Goal: Transaction & Acquisition: Purchase product/service

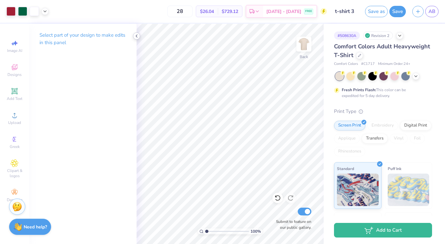
click at [136, 36] on polyline at bounding box center [136, 36] width 1 height 3
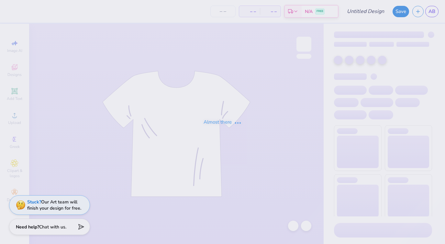
type input "[PERSON_NAME] : [GEOGRAPHIC_DATA][US_STATE]: [GEOGRAPHIC_DATA][PERSON_NAME]"
type input "28"
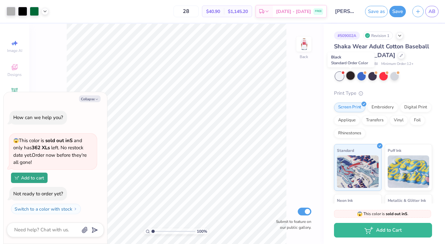
click at [349, 78] on div at bounding box center [351, 75] width 8 height 8
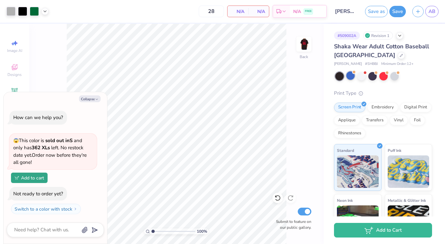
click at [351, 74] on div at bounding box center [351, 75] width 8 height 8
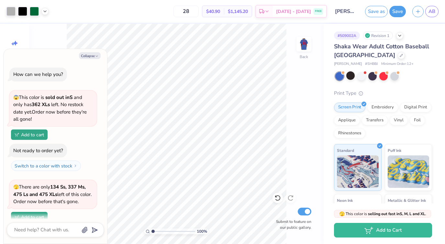
scroll to position [39, 0]
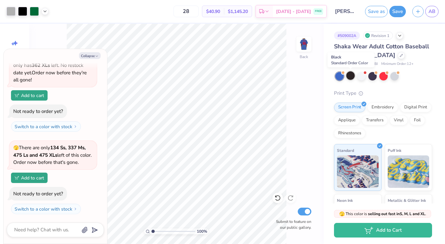
click at [350, 74] on div at bounding box center [351, 75] width 8 height 8
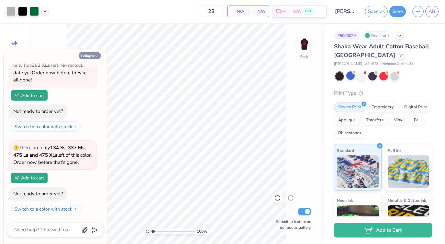
click at [91, 55] on button "Collapse" at bounding box center [90, 55] width 22 height 7
type textarea "x"
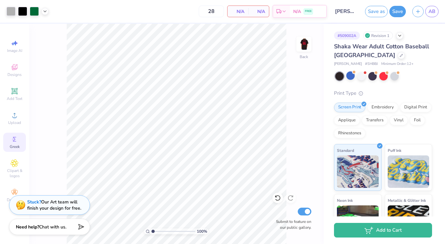
click at [14, 139] on circle at bounding box center [14, 139] width 4 height 4
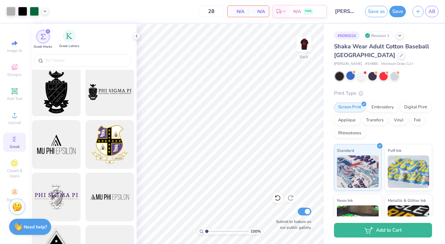
scroll to position [0, 0]
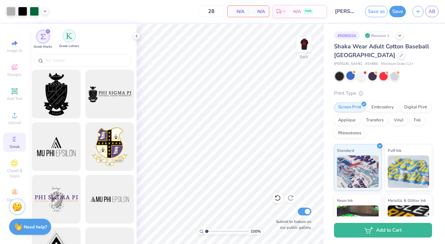
click at [70, 35] on img "filter for Greek Letters" at bounding box center [69, 36] width 6 height 6
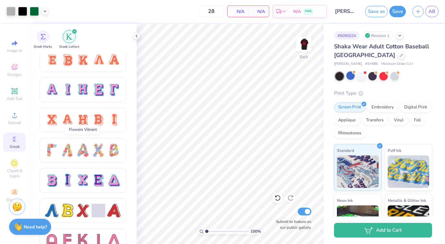
scroll to position [425, 0]
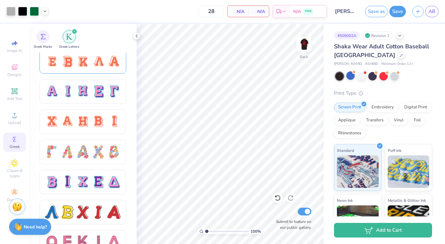
click at [70, 64] on div at bounding box center [68, 61] width 14 height 14
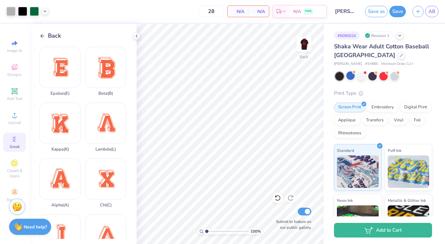
click at [40, 34] on icon at bounding box center [43, 36] width 6 height 6
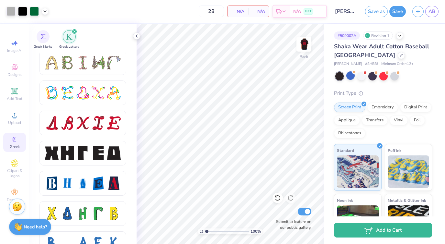
scroll to position [790, 0]
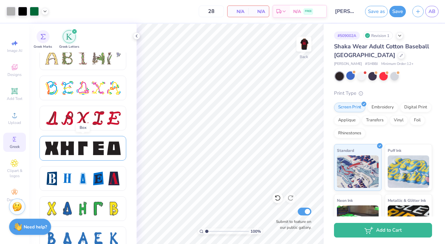
click at [98, 150] on div at bounding box center [99, 148] width 14 height 14
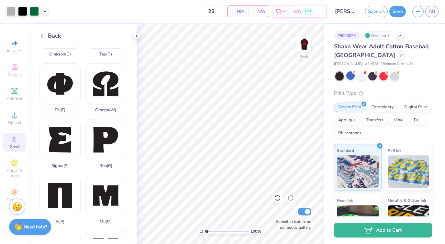
scroll to position [333, 0]
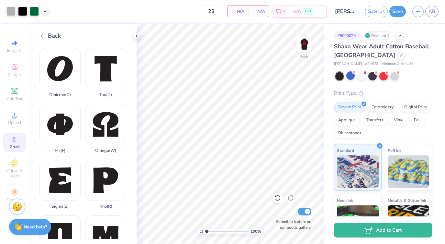
click at [40, 35] on icon at bounding box center [43, 36] width 6 height 6
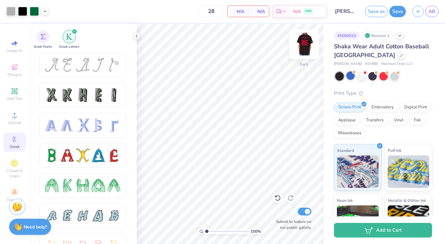
click at [302, 42] on img at bounding box center [304, 44] width 26 height 26
click at [302, 42] on img at bounding box center [304, 44] width 13 height 13
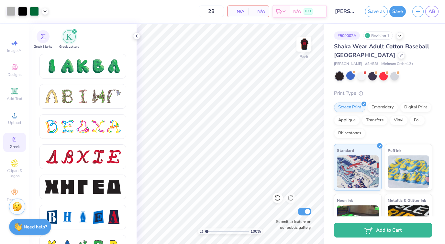
scroll to position [751, 0]
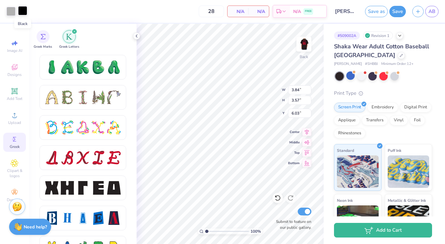
click at [21, 11] on div at bounding box center [22, 10] width 9 height 9
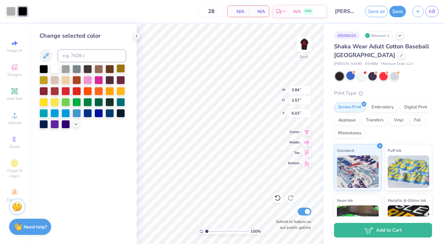
type input "3.02"
type input "3.05"
type input "10.29"
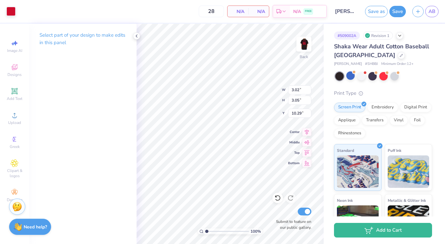
type input "15.71"
click at [10, 11] on div at bounding box center [10, 10] width 9 height 9
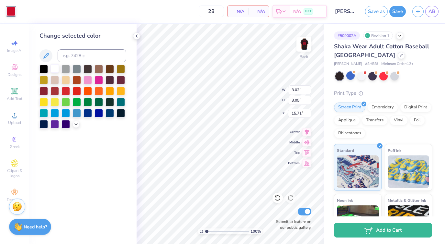
click at [53, 70] on div at bounding box center [55, 68] width 8 height 8
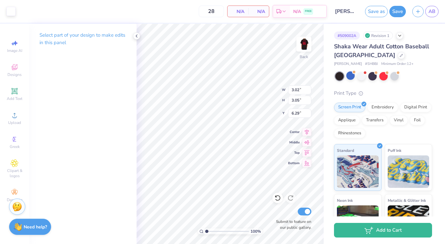
type input "9.60"
type input "3.09"
type input "3.07"
type input "9.62"
type input "2.98"
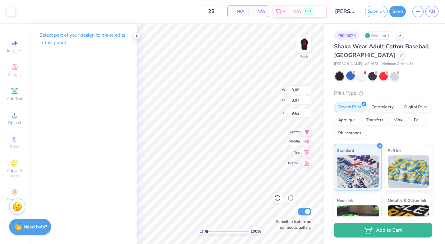
type input "2.96"
type input "9.72"
type input "3.07"
type input "3.05"
type input "9.43"
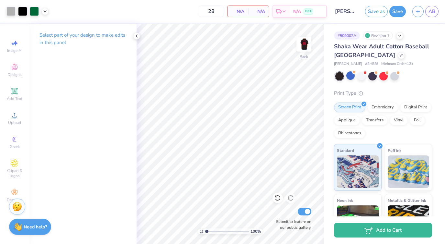
click at [72, 35] on p "Select part of your design to make edits in this panel" at bounding box center [83, 38] width 87 height 15
type input "7.91"
click at [22, 11] on div at bounding box center [22, 10] width 9 height 9
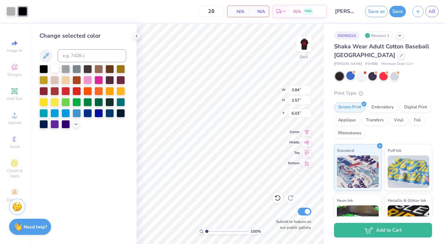
click at [52, 68] on div at bounding box center [55, 68] width 8 height 8
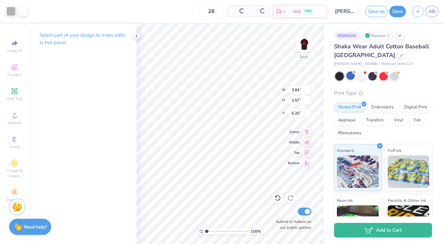
type input "6.20"
type input "3.22"
type input "2.99"
type input "3.02"
type input "3.05"
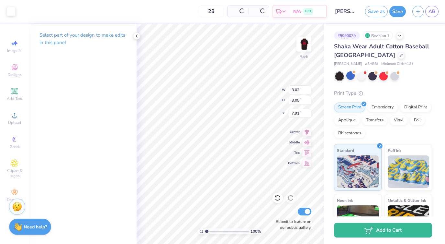
type input "7.69"
type input "3.07"
type input "9.43"
type input "15.37"
drag, startPoint x: 206, startPoint y: 230, endPoint x: 215, endPoint y: 230, distance: 9.1
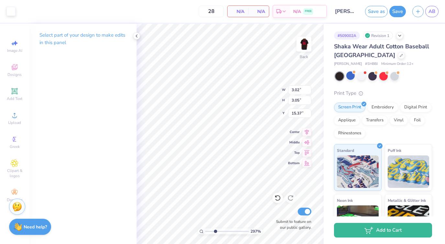
type input "2.97"
click at [215, 230] on input "range" at bounding box center [227, 231] width 44 height 6
type input "2.82"
type input "2.70"
type input "6.34"
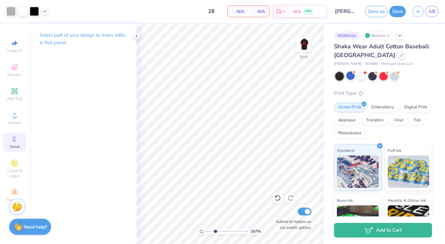
click at [17, 141] on icon at bounding box center [15, 139] width 8 height 8
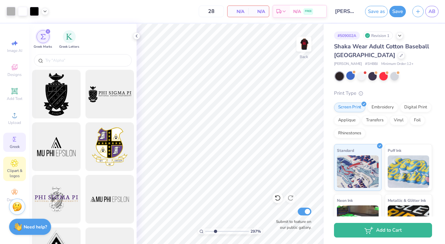
click at [12, 166] on icon at bounding box center [14, 163] width 7 height 8
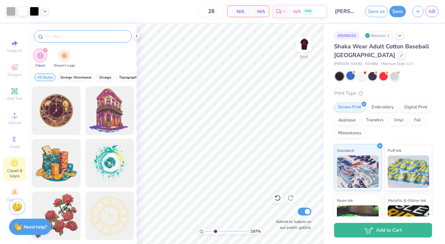
click at [53, 36] on input "text" at bounding box center [86, 36] width 83 height 6
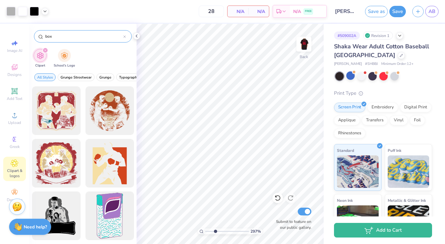
click at [48, 35] on input "box" at bounding box center [84, 36] width 79 height 6
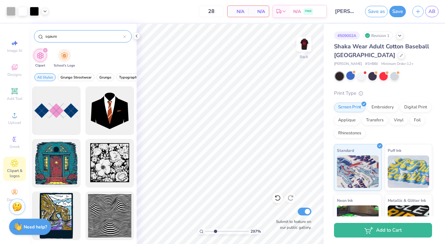
click at [46, 38] on input "sqaure" at bounding box center [84, 36] width 79 height 6
click at [54, 38] on input "sqaure" at bounding box center [84, 36] width 79 height 6
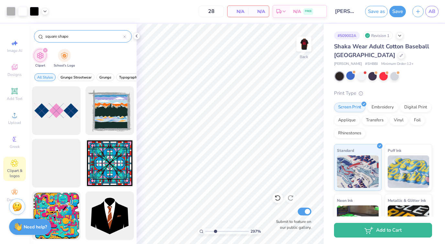
type input "square shape"
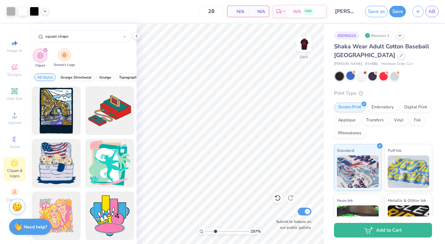
click at [61, 55] on img "filter for School's Logo" at bounding box center [64, 54] width 7 height 7
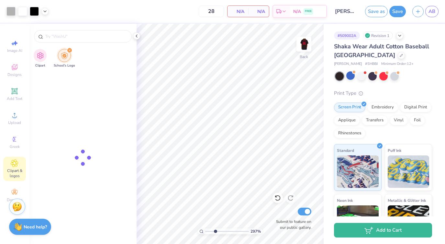
click at [48, 57] on div "Clipart School's Logo" at bounding box center [83, 59] width 108 height 24
click at [43, 56] on img "filter for Clipart" at bounding box center [40, 54] width 7 height 7
type input "square shape"
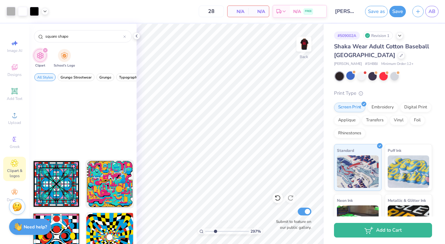
scroll to position [0, 0]
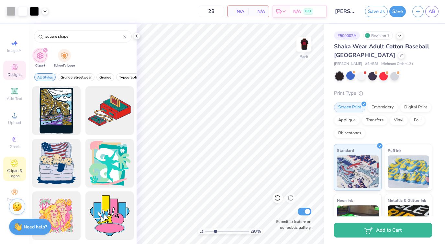
click at [18, 67] on icon at bounding box center [15, 67] width 8 height 8
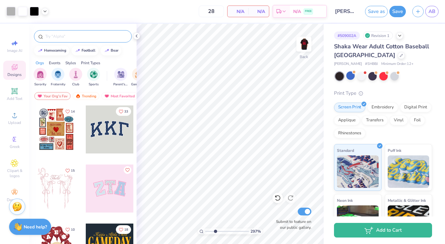
click at [74, 38] on input "text" at bounding box center [86, 36] width 83 height 6
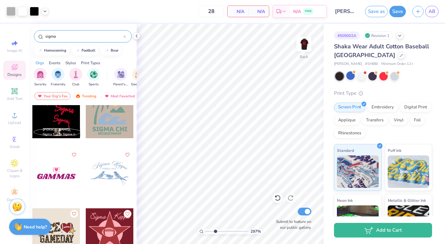
scroll to position [1166, 0]
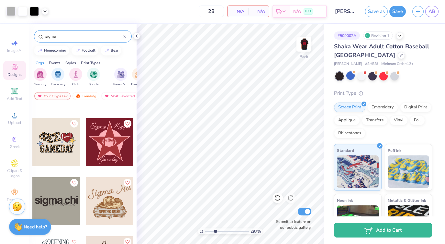
type input "sigma"
click at [53, 141] on div at bounding box center [56, 142] width 48 height 48
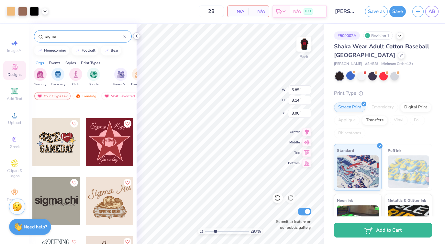
click at [137, 35] on icon at bounding box center [136, 35] width 5 height 5
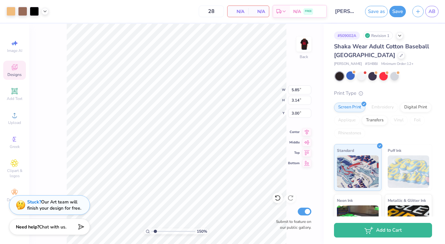
drag, startPoint x: 161, startPoint y: 230, endPoint x: 155, endPoint y: 231, distance: 6.2
type input "1.44"
click at [155, 231] on input "range" at bounding box center [174, 231] width 44 height 6
type input "6.13"
type input "9.58"
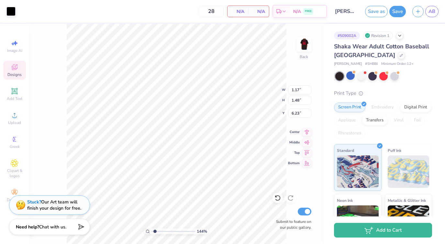
type input "9.09"
type input "0.86"
type input "1.44"
type input "3.47"
type input "6.52"
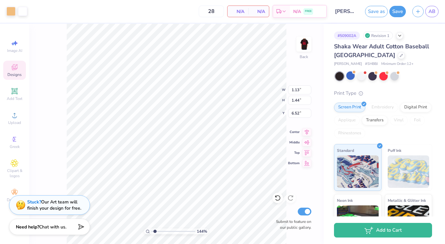
type input "1.04"
type input "1.39"
type input "6.55"
type input "2.85"
type input "3.79"
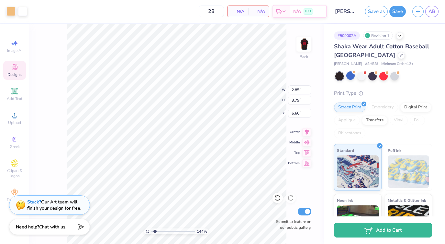
type input "6.18"
type input "2.55"
type input "3.38"
type input "6.16"
type input "2.43"
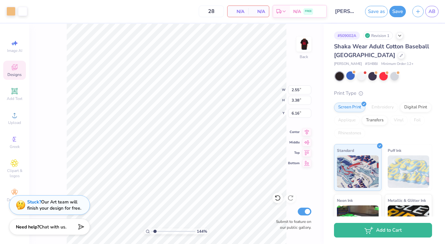
type input "3.30"
type input "6.20"
type input "2.63"
type input "3.58"
type input "6.28"
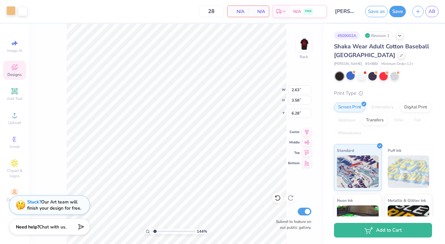
click at [8, 10] on div at bounding box center [10, 10] width 9 height 9
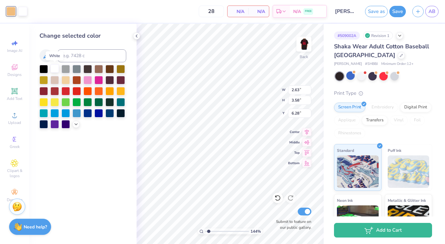
click at [51, 69] on div at bounding box center [55, 68] width 8 height 8
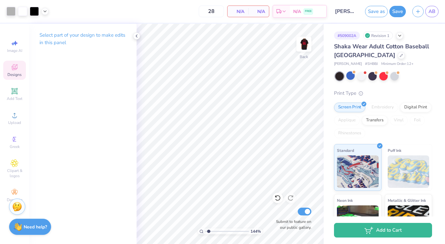
click at [15, 69] on icon at bounding box center [15, 67] width 6 height 6
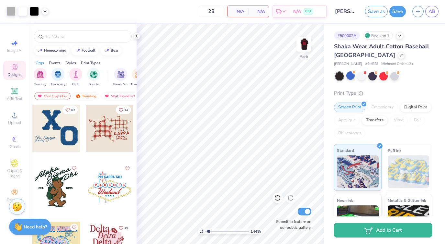
scroll to position [2785, 0]
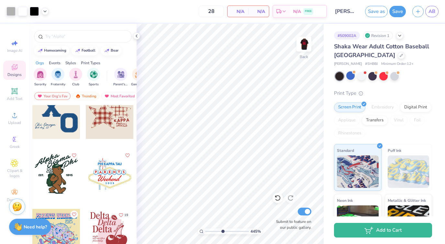
drag, startPoint x: 209, startPoint y: 232, endPoint x: 223, endPoint y: 231, distance: 13.9
type input "4.63"
click at [223, 232] on input "range" at bounding box center [227, 231] width 44 height 6
type input "6.92"
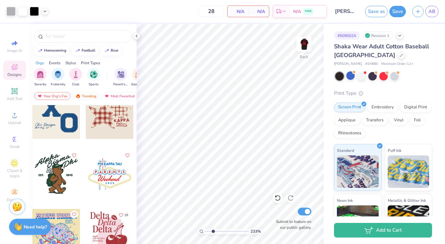
drag, startPoint x: 222, startPoint y: 228, endPoint x: 213, endPoint y: 228, distance: 9.1
click at [213, 228] on input "range" at bounding box center [227, 231] width 44 height 6
drag, startPoint x: 212, startPoint y: 230, endPoint x: 205, endPoint y: 230, distance: 7.1
type input "1"
click at [205, 230] on input "range" at bounding box center [227, 231] width 44 height 6
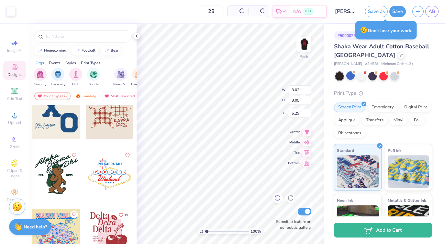
type input "6.29"
click at [300, 139] on div "100 % Back W 3.02 3.02 " H 3.05 3.05 " Y 6.29 6.29 " Center Middle Top Bottom S…" at bounding box center [230, 134] width 187 height 220
type input "3.38"
type input "3.40"
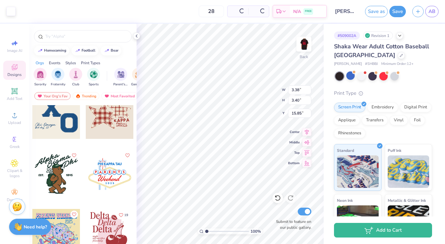
type input "15.85"
type input "3.37"
type input "3.23"
type input "6.20"
click at [134, 39] on div at bounding box center [83, 35] width 108 height 22
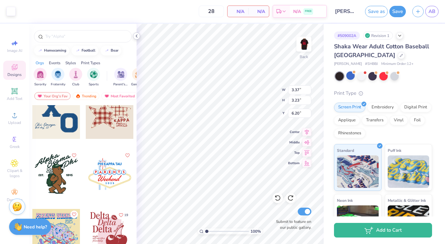
click at [137, 36] on icon at bounding box center [136, 35] width 5 height 5
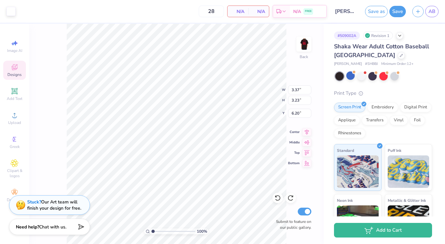
type input "3.38"
type input "3.40"
type input "14.68"
click at [14, 169] on span "Clipart & logos" at bounding box center [14, 173] width 23 height 10
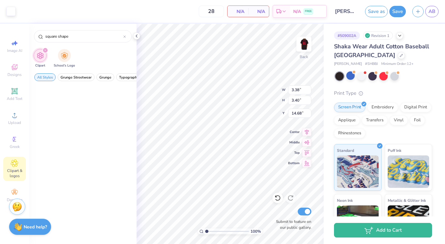
scroll to position [0, 0]
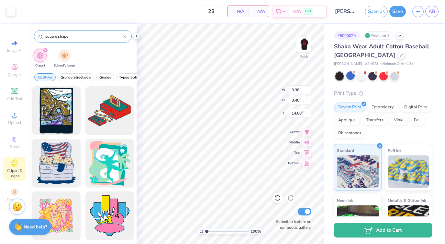
drag, startPoint x: 71, startPoint y: 37, endPoint x: 38, endPoint y: 37, distance: 33.0
click at [38, 37] on div "square shape" at bounding box center [83, 36] width 98 height 12
type input "i"
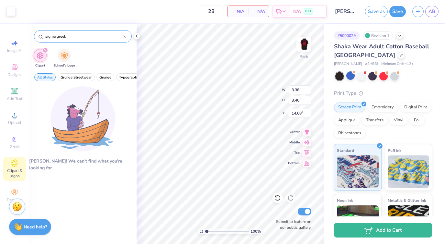
type input "sigma greek"
click at [12, 84] on div "Image AI Designs Add Text Upload Greek Clipart & logos Decorate" at bounding box center [14, 121] width 23 height 168
click at [14, 92] on icon at bounding box center [14, 90] width 5 height 5
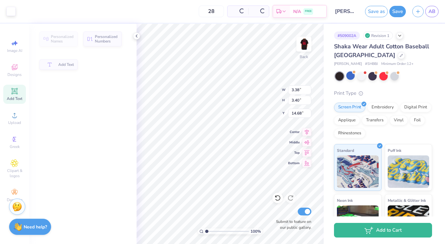
type input "5.92"
type input "1.71"
type input "11.14"
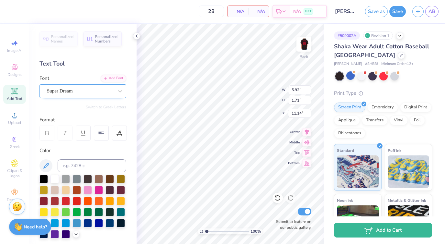
click at [80, 89] on div "Super Dream" at bounding box center [80, 91] width 68 height 10
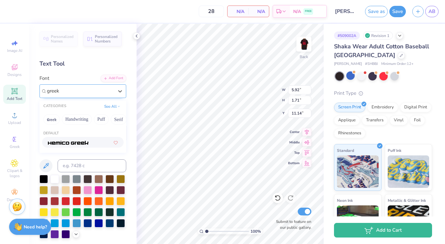
type input "greek"
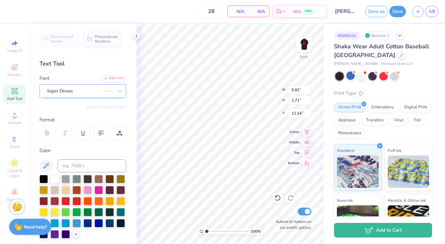
type input "5.86"
type input "1.15"
type input "11.42"
click at [105, 106] on button "Switch to Greek Letters" at bounding box center [106, 106] width 40 height 5
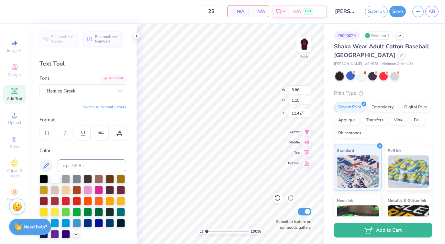
type textarea "Ε"
type input "19.30"
click at [76, 92] on div "Hemico Greek" at bounding box center [80, 91] width 68 height 10
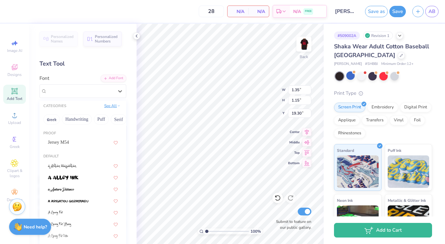
click at [109, 107] on button "See All" at bounding box center [112, 105] width 20 height 6
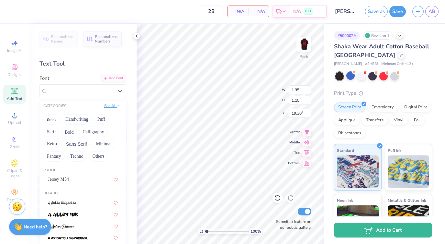
click at [109, 107] on button "See All" at bounding box center [112, 105] width 20 height 6
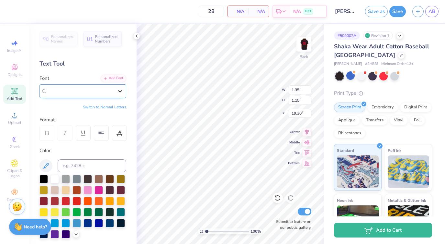
click at [116, 88] on div at bounding box center [120, 91] width 12 height 12
click at [109, 105] on button "Switch to Normal Letters" at bounding box center [104, 106] width 43 height 5
click at [109, 105] on button "Switch to Greek Letters" at bounding box center [106, 106] width 40 height 5
click at [97, 90] on div "Hemico Greek" at bounding box center [80, 91] width 68 height 10
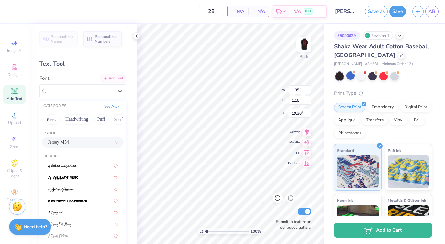
click at [71, 143] on div "Jersey M54" at bounding box center [83, 142] width 70 height 7
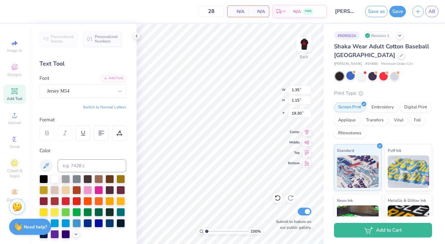
type textarea "S"
click at [111, 107] on button "Switch to Normal Letters" at bounding box center [104, 106] width 43 height 5
click at [98, 105] on button "Switch to Normal Letters" at bounding box center [104, 106] width 43 height 5
click at [86, 105] on button "Switch to Normal Letters" at bounding box center [104, 106] width 43 height 5
click at [108, 106] on button "Switch to Normal Letters" at bounding box center [104, 106] width 43 height 5
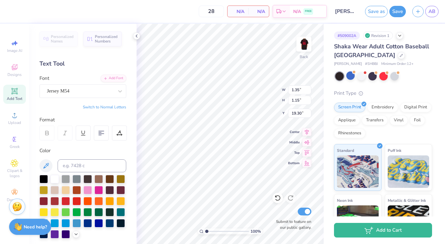
click at [116, 103] on div "Personalized Names Personalized Numbers Text Tool Add Font Font Jersey M54 Swit…" at bounding box center [83, 134] width 108 height 220
click at [116, 109] on div "Personalized Names Personalized Numbers Text Tool Add Font Font Jersey M54 Swit…" at bounding box center [83, 134] width 108 height 220
click at [116, 109] on button "Switch to Normal Letters" at bounding box center [104, 106] width 43 height 5
click at [120, 87] on div at bounding box center [120, 91] width 12 height 12
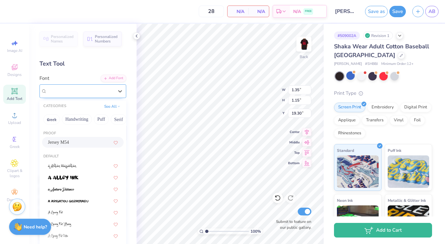
type input "F"
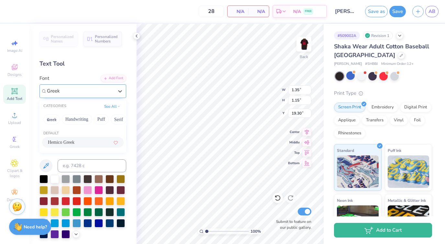
type input "Greek"
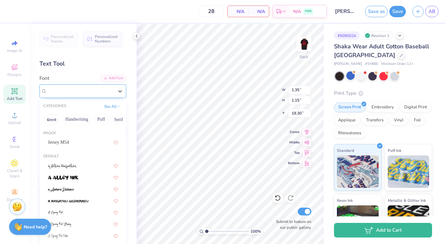
click at [112, 88] on div "Hemico Greek" at bounding box center [80, 91] width 68 height 10
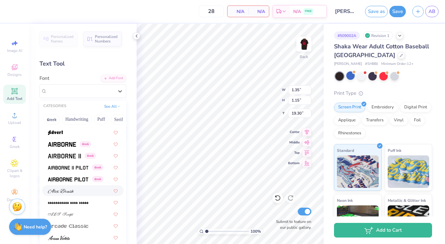
scroll to position [145, 0]
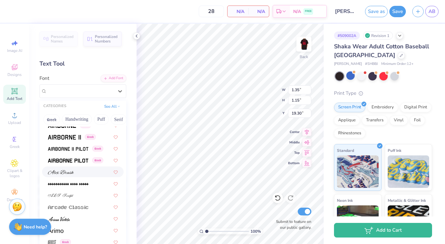
click at [62, 172] on img at bounding box center [61, 172] width 26 height 5
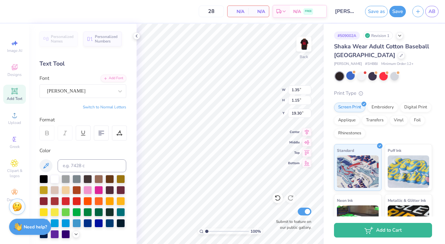
click at [69, 98] on div "Personalized Names Personalized Numbers Text Tool Add Font Font Alex Brush Swit…" at bounding box center [83, 134] width 108 height 220
click at [65, 90] on div "Alex Brush" at bounding box center [80, 91] width 68 height 10
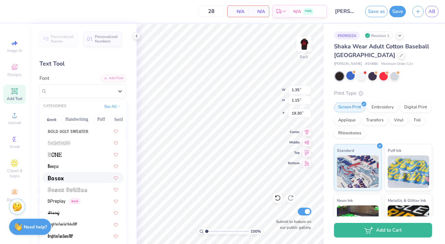
scroll to position [421, 0]
click at [55, 174] on img at bounding box center [56, 176] width 16 height 5
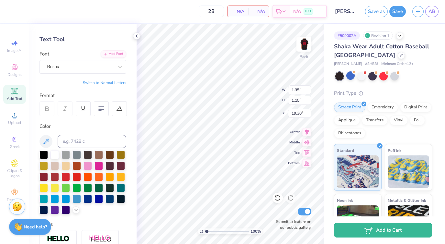
scroll to position [0, 0]
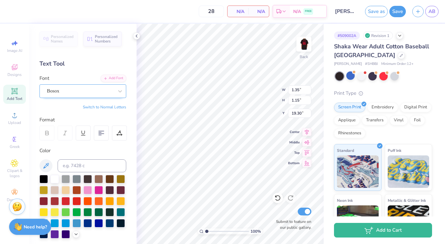
click at [72, 94] on div "Bosox" at bounding box center [80, 91] width 68 height 10
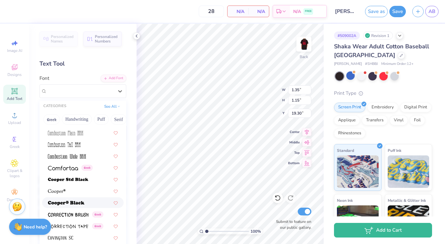
scroll to position [956, 0]
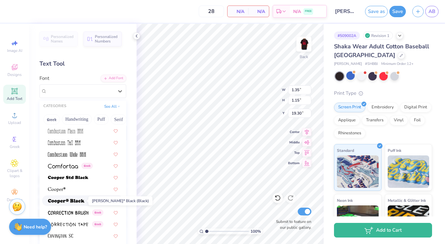
click at [62, 200] on img at bounding box center [66, 201] width 37 height 5
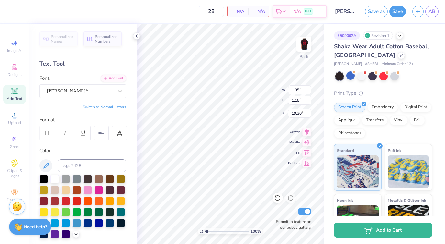
click at [94, 106] on button "Switch to Normal Letters" at bounding box center [104, 106] width 43 height 5
click at [110, 105] on button "Switch to Normal Letters" at bounding box center [104, 106] width 43 height 5
click at [100, 89] on div "Cooper*" at bounding box center [80, 91] width 68 height 10
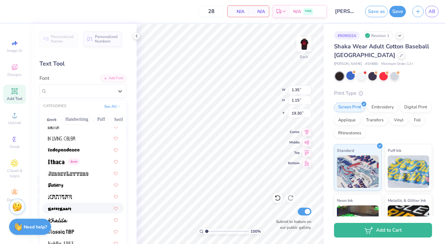
scroll to position [1778, 0]
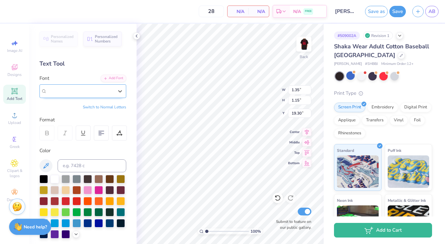
click at [69, 90] on div "Cooper*" at bounding box center [80, 90] width 67 height 7
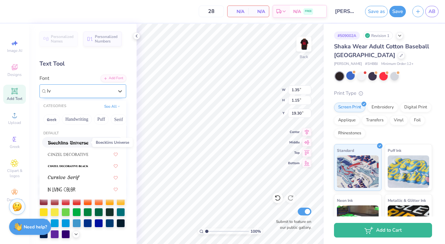
click at [65, 141] on img at bounding box center [68, 142] width 40 height 5
type input "Iv"
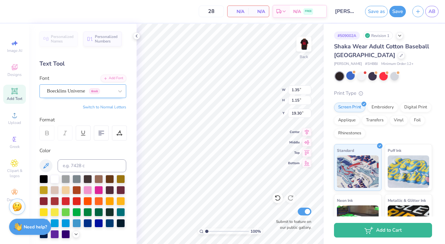
click at [99, 103] on div "Personalized Names Personalized Numbers Text Tool Add Font Font Boecklins Unive…" at bounding box center [83, 134] width 108 height 220
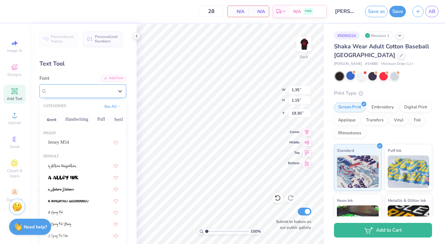
click at [102, 90] on div "Boecklins Universe Greek" at bounding box center [80, 91] width 68 height 10
click at [114, 104] on button "See All" at bounding box center [112, 105] width 20 height 6
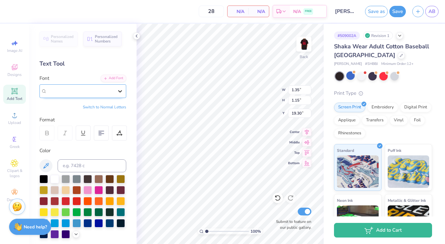
click at [119, 90] on icon at bounding box center [120, 91] width 6 height 6
click at [96, 90] on span "Greek" at bounding box center [94, 91] width 11 height 6
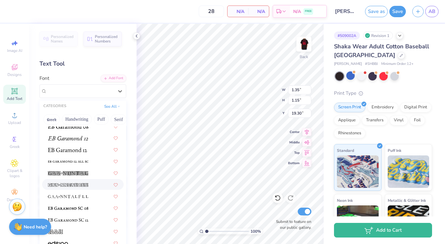
scroll to position [1224, 0]
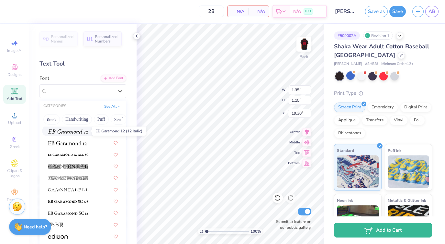
click at [75, 134] on span at bounding box center [68, 130] width 40 height 7
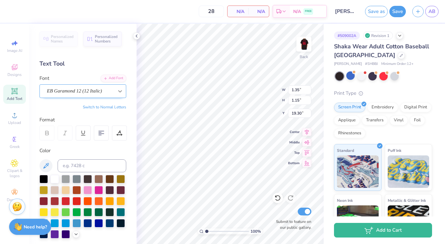
click at [118, 88] on icon at bounding box center [120, 91] width 6 height 6
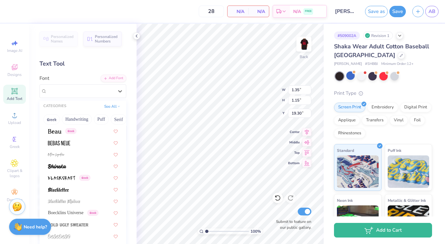
scroll to position [508, 0]
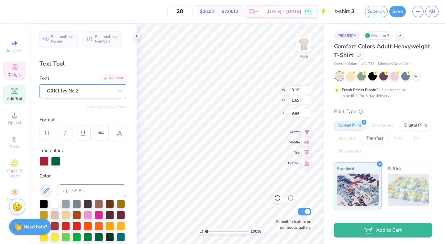
click at [84, 91] on div "GRK1 Ivy No.2" at bounding box center [80, 91] width 68 height 10
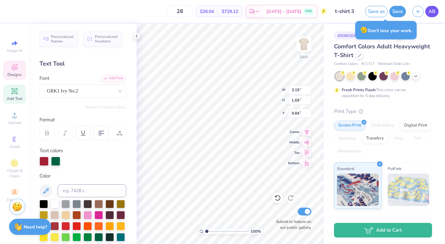
click at [435, 11] on span "AB" at bounding box center [432, 11] width 7 height 7
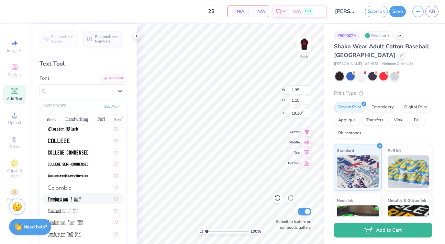
scroll to position [857, 0]
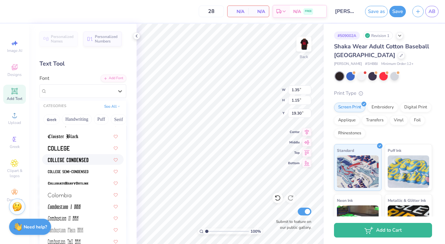
click at [67, 160] on img at bounding box center [68, 159] width 40 height 5
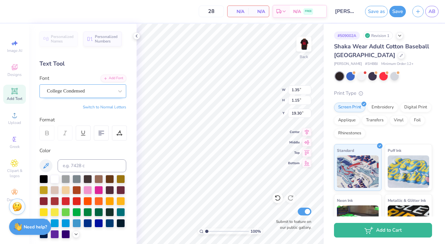
click at [76, 93] on div "College Condensed" at bounding box center [80, 91] width 68 height 10
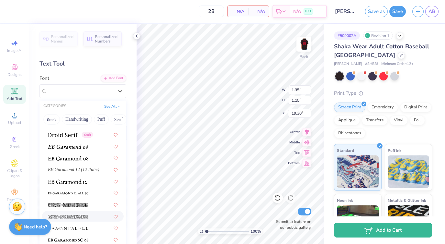
scroll to position [1182, 0]
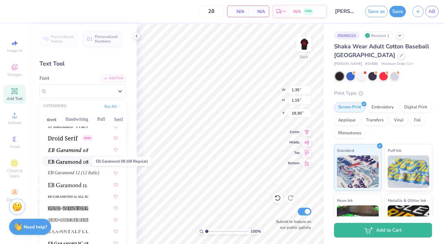
click at [70, 160] on img at bounding box center [68, 161] width 40 height 5
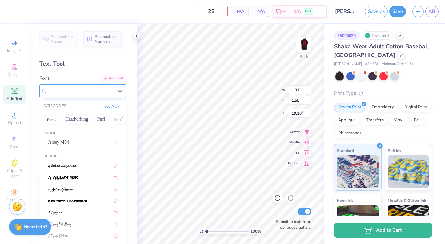
click at [89, 91] on div "EB Garamond 08 (08 Regular)" at bounding box center [80, 91] width 68 height 10
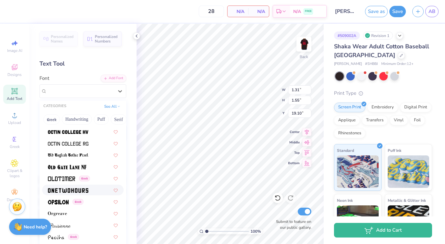
scroll to position [2565, 0]
click at [60, 202] on img at bounding box center [58, 201] width 21 height 5
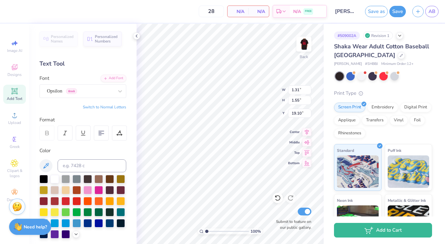
type input "3.38"
type input "3.40"
type input "14.68"
type input "1.86"
type input "3.07"
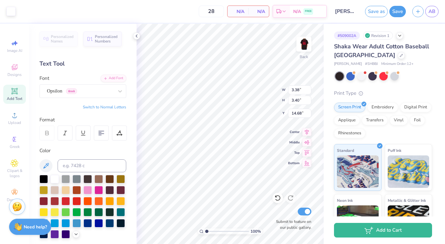
type input "17.27"
type input "3.38"
type input "3.40"
type input "15.57"
type input "1.86"
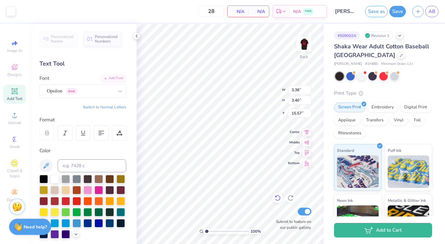
type input "3.07"
type input "17.27"
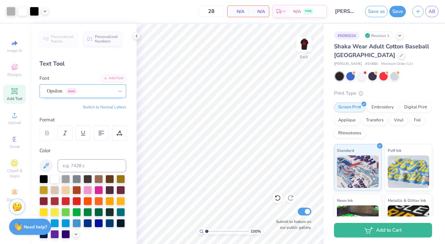
click at [106, 90] on div "Opsilon Greek" at bounding box center [80, 91] width 68 height 10
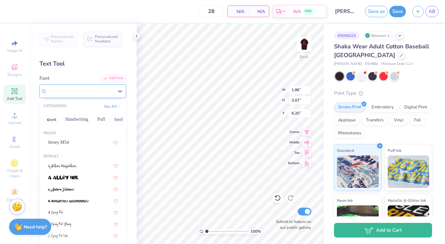
click at [77, 88] on div "Opsilon Greek" at bounding box center [80, 91] width 68 height 10
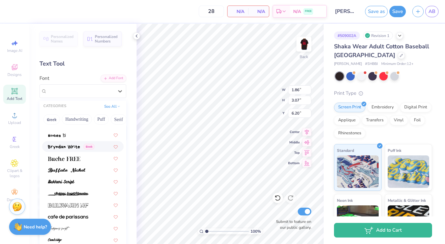
scroll to position [594, 0]
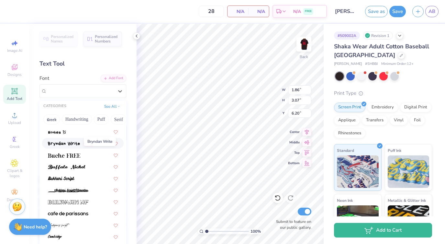
click at [65, 141] on span at bounding box center [64, 143] width 32 height 7
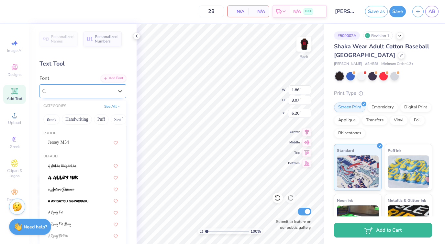
click at [76, 96] on div "Bryndan Write Greek" at bounding box center [83, 91] width 87 height 14
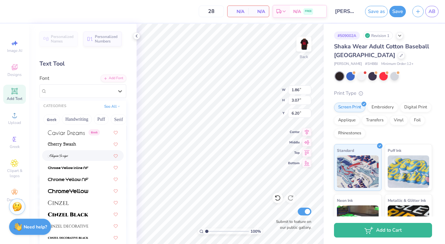
scroll to position [734, 0]
click at [72, 134] on span at bounding box center [66, 131] width 37 height 7
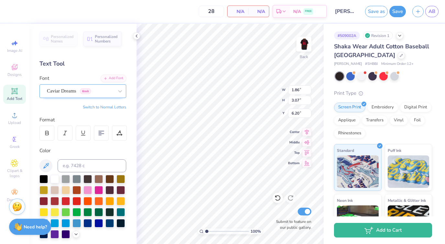
click at [74, 94] on div "Caviar Dreams Greek" at bounding box center [80, 91] width 68 height 10
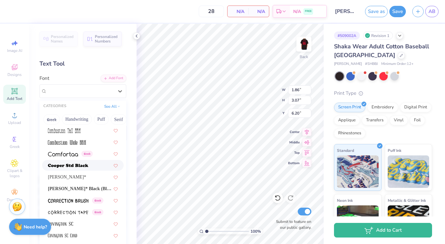
scroll to position [974, 0]
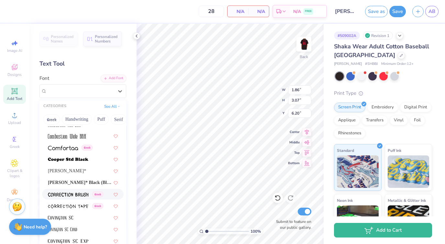
click at [66, 198] on div "Greek" at bounding box center [83, 194] width 82 height 11
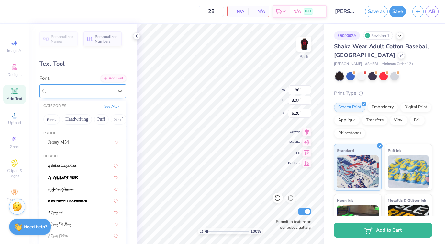
click at [85, 90] on div "Correction Brush Greek" at bounding box center [80, 91] width 68 height 10
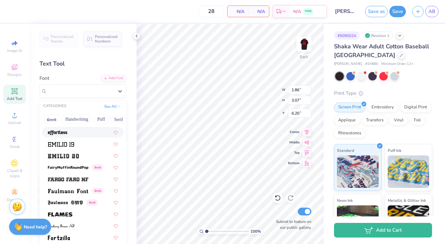
scroll to position [1340, 0]
click at [78, 191] on img at bounding box center [68, 190] width 40 height 5
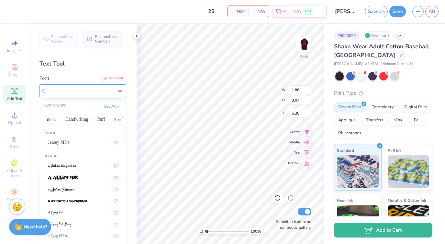
click at [67, 88] on div "Faulmann Font Greek" at bounding box center [80, 91] width 68 height 10
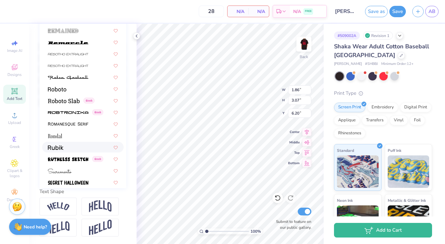
scroll to position [2826, 0]
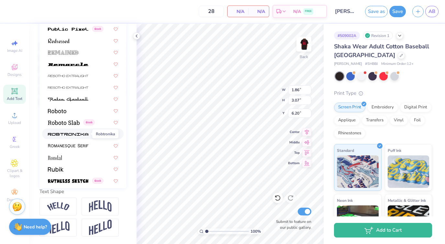
click at [64, 134] on img at bounding box center [68, 134] width 40 height 5
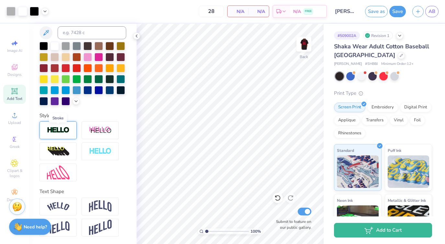
click at [61, 127] on img at bounding box center [58, 129] width 23 height 7
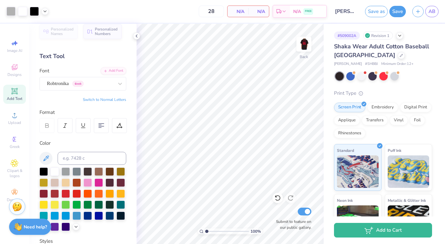
scroll to position [0, 0]
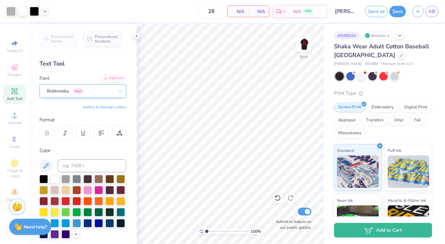
click at [75, 89] on div "Robtronika Greek" at bounding box center [80, 91] width 68 height 10
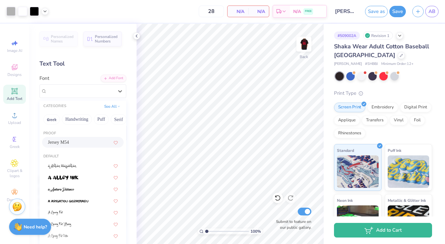
click at [66, 140] on span "Jersey M54" at bounding box center [58, 142] width 21 height 7
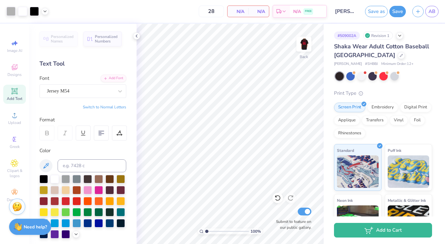
click at [106, 105] on button "Switch to Normal Letters" at bounding box center [104, 106] width 43 height 5
click at [137, 36] on polyline at bounding box center [136, 36] width 1 height 3
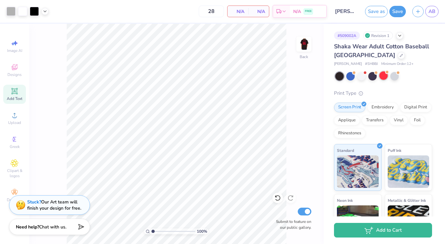
click at [385, 74] on div at bounding box center [384, 75] width 8 height 8
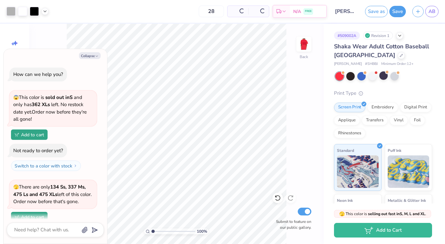
scroll to position [121, 0]
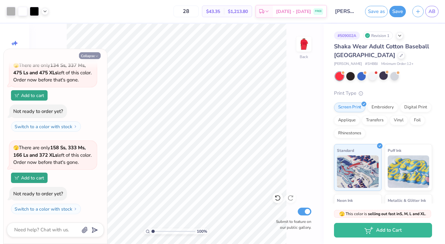
click at [91, 54] on button "Collapse" at bounding box center [90, 55] width 22 height 7
type textarea "x"
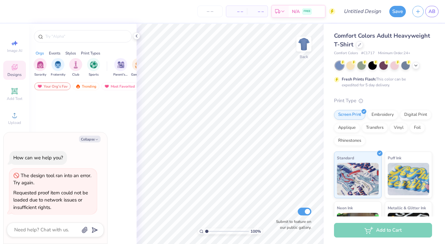
type textarea "x"
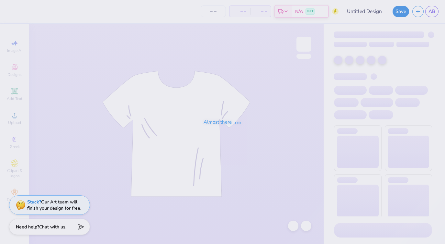
type input "[PERSON_NAME] : [GEOGRAPHIC_DATA][US_STATE]: [GEOGRAPHIC_DATA][PERSON_NAME]"
type input "28"
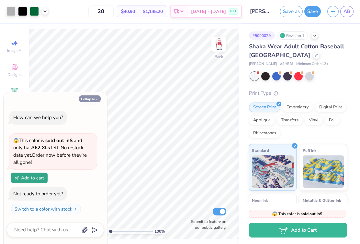
click at [87, 97] on button "Collapse" at bounding box center [90, 98] width 22 height 7
type textarea "x"
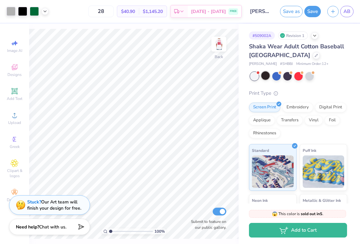
click at [265, 74] on div at bounding box center [265, 75] width 8 height 8
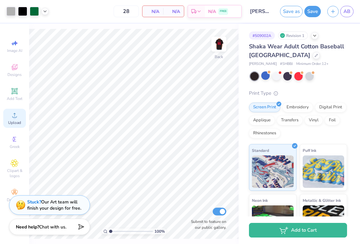
click at [15, 113] on icon at bounding box center [15, 115] width 8 height 8
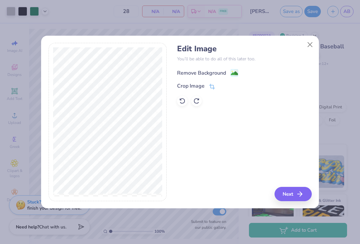
click at [200, 73] on div "Remove Background" at bounding box center [201, 73] width 49 height 8
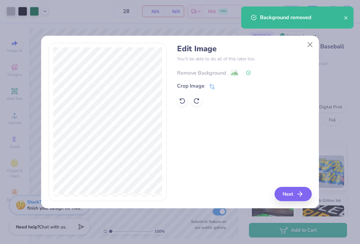
click at [200, 73] on div "Remove Background" at bounding box center [244, 72] width 134 height 8
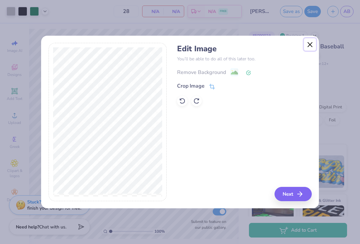
click at [304, 45] on button "Close" at bounding box center [310, 44] width 12 height 12
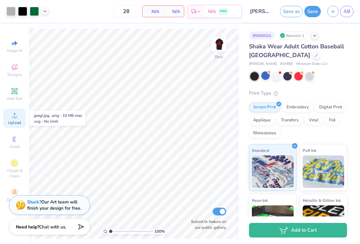
click at [16, 117] on icon at bounding box center [14, 115] width 5 height 5
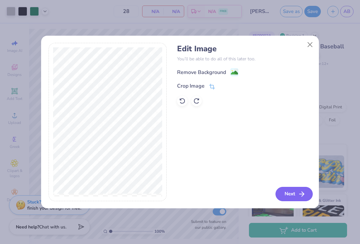
click at [294, 196] on button "Next" at bounding box center [294, 194] width 37 height 14
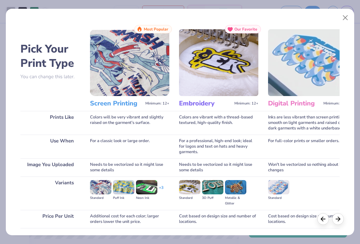
scroll to position [47, 0]
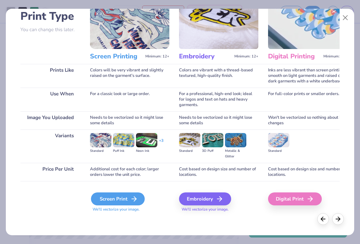
click at [108, 200] on div "Screen Print" at bounding box center [118, 198] width 54 height 13
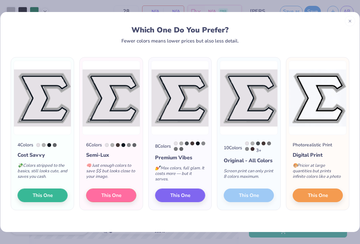
click at [28, 187] on div "4 Colors Cost Savvy 💸 Colors stripped to the basics, still looks cute, and save…" at bounding box center [42, 172] width 63 height 75
click at [29, 192] on button "This One" at bounding box center [42, 194] width 50 height 14
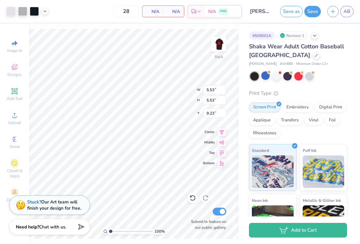
type input "4.41"
type input "5.86"
type input "4.07"
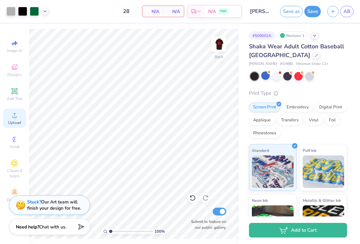
click at [15, 113] on icon at bounding box center [14, 115] width 5 height 5
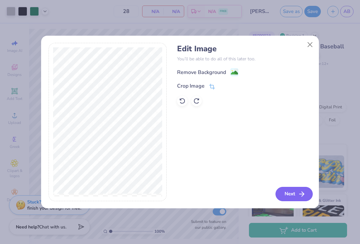
click at [291, 191] on button "Next" at bounding box center [294, 194] width 37 height 14
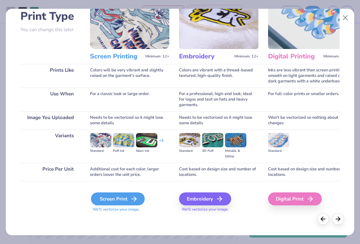
click at [123, 204] on div "Screen Print" at bounding box center [118, 198] width 54 height 13
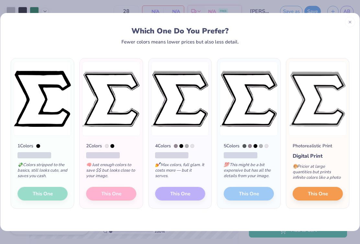
click at [37, 193] on div "1 Colors 💸 Colors stripped to the basics, still looks cute, and saves you cash.…" at bounding box center [42, 172] width 63 height 72
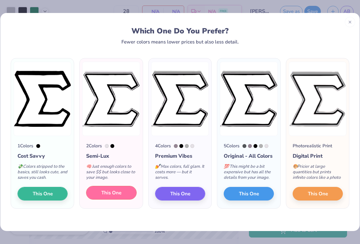
click at [99, 196] on button "This One" at bounding box center [111, 193] width 50 height 14
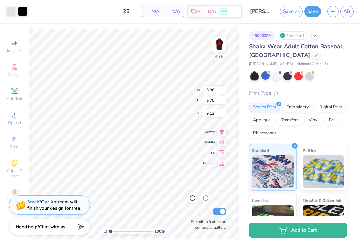
type input "4.07"
type input "12.84"
click at [154, 242] on div "100 % Back Submit to feature on our public gallery." at bounding box center [134, 134] width 210 height 220
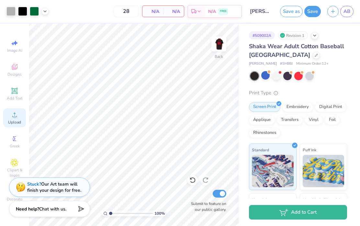
click at [13, 111] on icon at bounding box center [15, 115] width 8 height 8
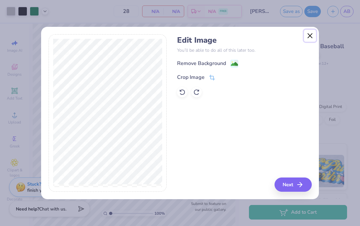
click at [312, 39] on button "Close" at bounding box center [310, 36] width 12 height 12
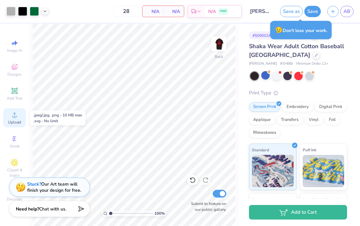
click at [14, 117] on circle at bounding box center [15, 117] width 4 height 4
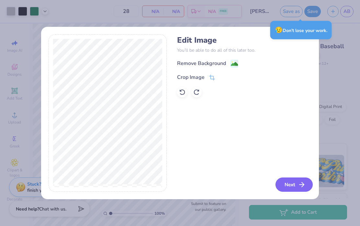
click at [286, 186] on button "Next" at bounding box center [294, 185] width 37 height 14
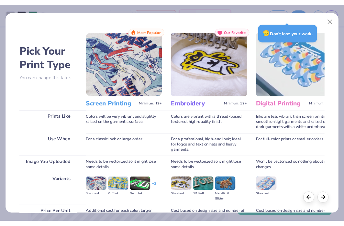
scroll to position [64, 0]
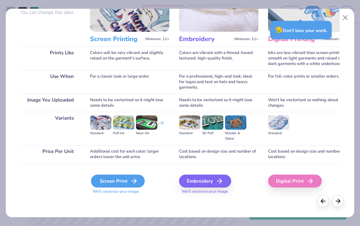
click at [121, 188] on div "Screen Print" at bounding box center [118, 181] width 54 height 13
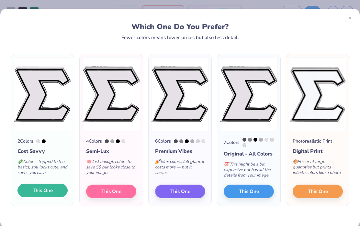
click at [42, 194] on span "This One" at bounding box center [43, 190] width 20 height 7
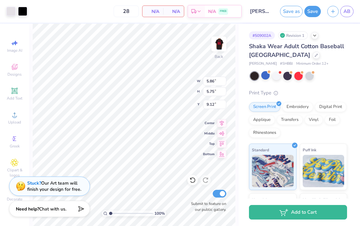
type input "13.13"
type input "3.59"
type input "3.53"
type input "6.05"
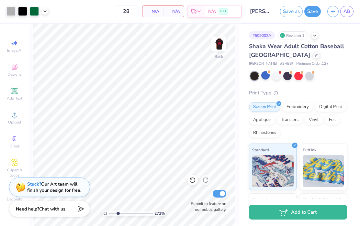
drag, startPoint x: 110, startPoint y: 215, endPoint x: 118, endPoint y: 215, distance: 7.8
type input "2.72"
click at [118, 215] on input "range" at bounding box center [131, 214] width 44 height 6
type input "3.29"
type input "3.23"
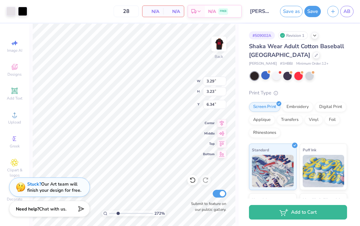
type input "6.20"
type input "3.40"
type input "3.34"
type input "6.09"
type input "6.14"
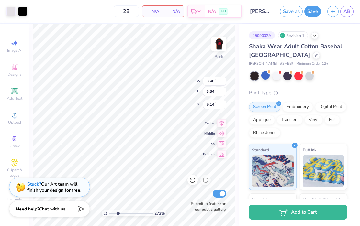
type input "3.48"
type input "3.42"
type input "6.10"
drag, startPoint x: 116, startPoint y: 212, endPoint x: 100, endPoint y: 212, distance: 16.5
type input "1"
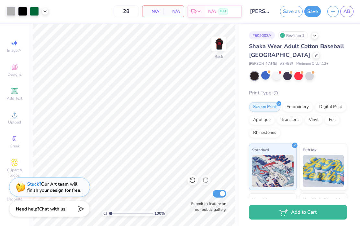
click at [109, 212] on input "range" at bounding box center [131, 214] width 44 height 6
click at [218, 41] on img at bounding box center [219, 44] width 26 height 26
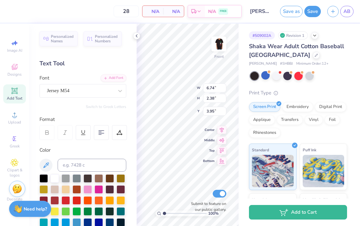
click at [129, 73] on div "28 N/A Per Item N/A Total Est. Delivery N/A FREE Design Title Amy Barrios : Uni…" at bounding box center [180, 113] width 360 height 226
click at [56, 179] on div at bounding box center [55, 178] width 8 height 8
type input "8.00"
type input "6.63"
type input "8.12"
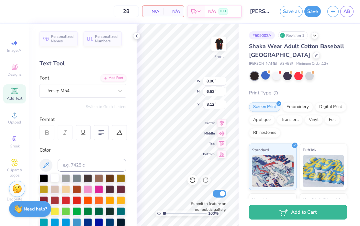
click at [55, 179] on div at bounding box center [55, 178] width 8 height 8
click at [133, 38] on div "Personalized Names Personalized Numbers Text Tool Add Font Font Jersey M54 Swit…" at bounding box center [83, 125] width 108 height 203
click at [134, 36] on icon at bounding box center [136, 35] width 5 height 5
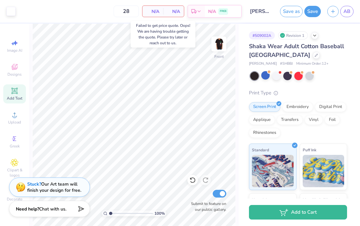
click at [151, 10] on span "N/A" at bounding box center [152, 11] width 13 height 7
click at [131, 10] on input "28" at bounding box center [126, 12] width 25 height 12
type input "2"
click at [166, 9] on div "N/A Total" at bounding box center [173, 11] width 21 height 11
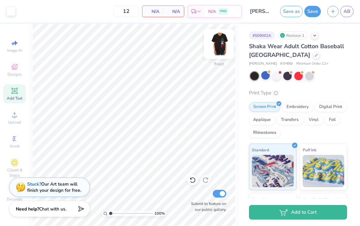
click at [217, 42] on img at bounding box center [219, 44] width 26 height 26
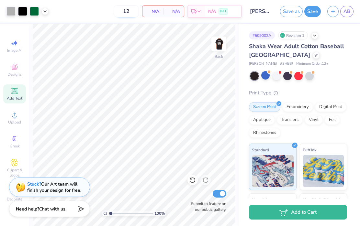
click at [127, 11] on input "12" at bounding box center [126, 12] width 25 height 12
type input "28"
click at [219, 42] on img at bounding box center [219, 44] width 26 height 26
